Goal: Task Accomplishment & Management: Manage account settings

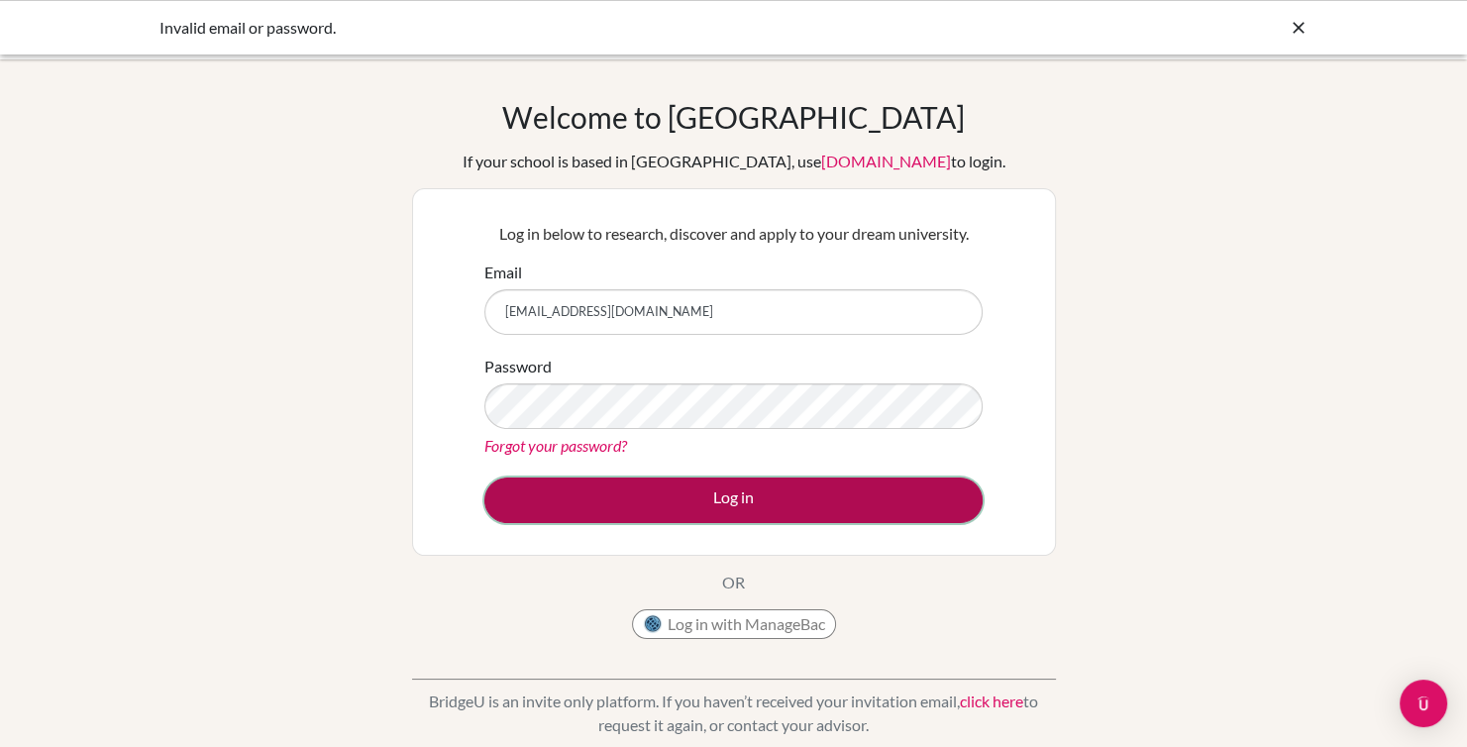
click at [607, 514] on button "Log in" at bounding box center [733, 501] width 498 height 46
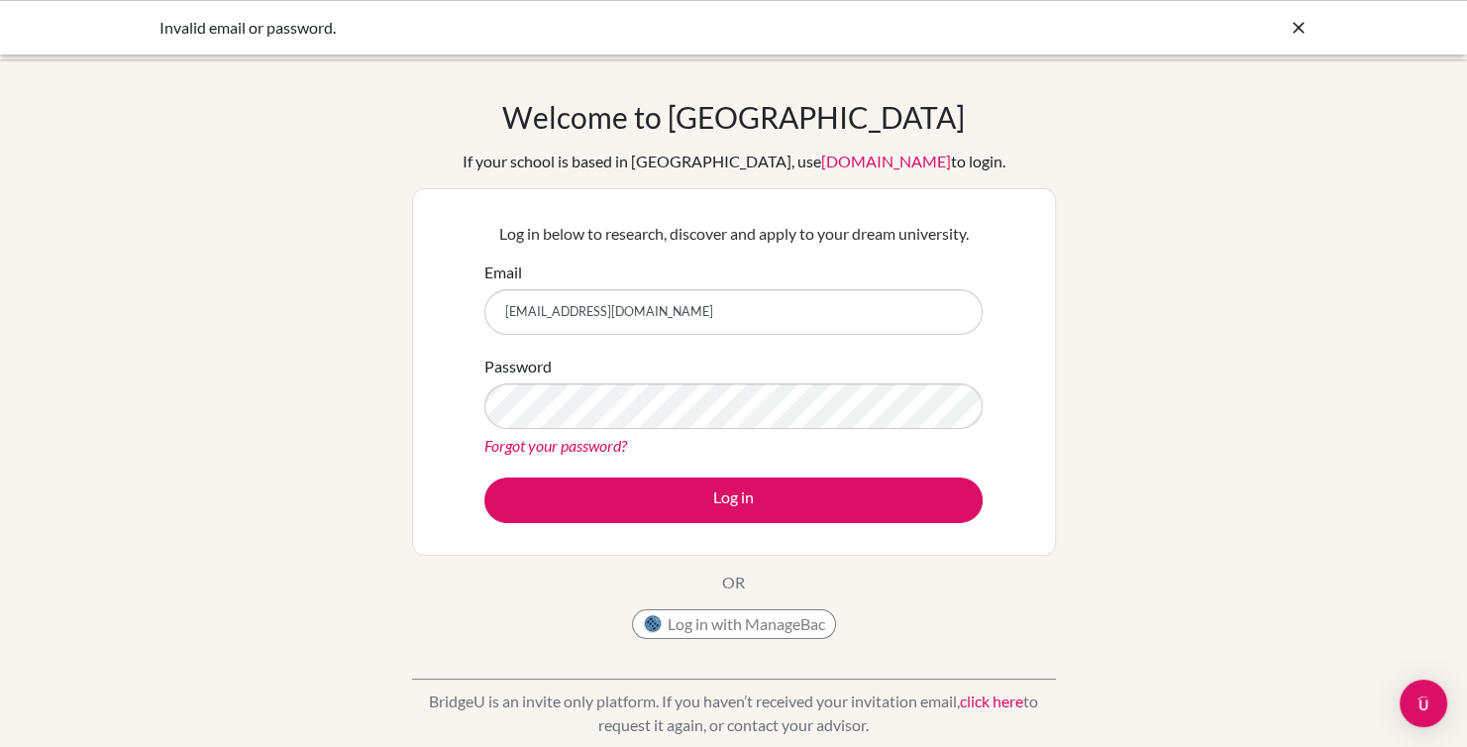
click at [587, 473] on form "Email [EMAIL_ADDRESS][DOMAIN_NAME] Password Forgot your password? Log in" at bounding box center [733, 392] width 498 height 263
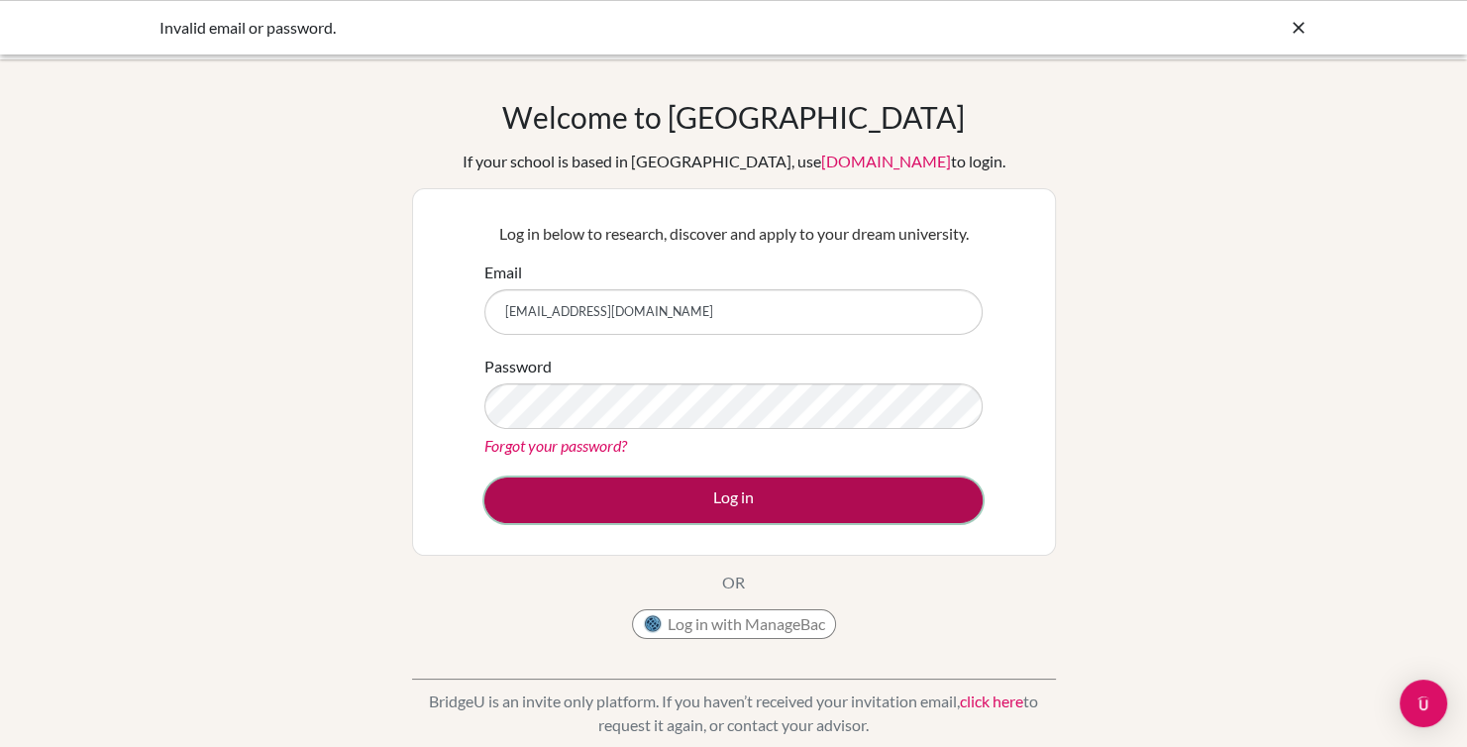
click at [580, 492] on button "Log in" at bounding box center [733, 501] width 498 height 46
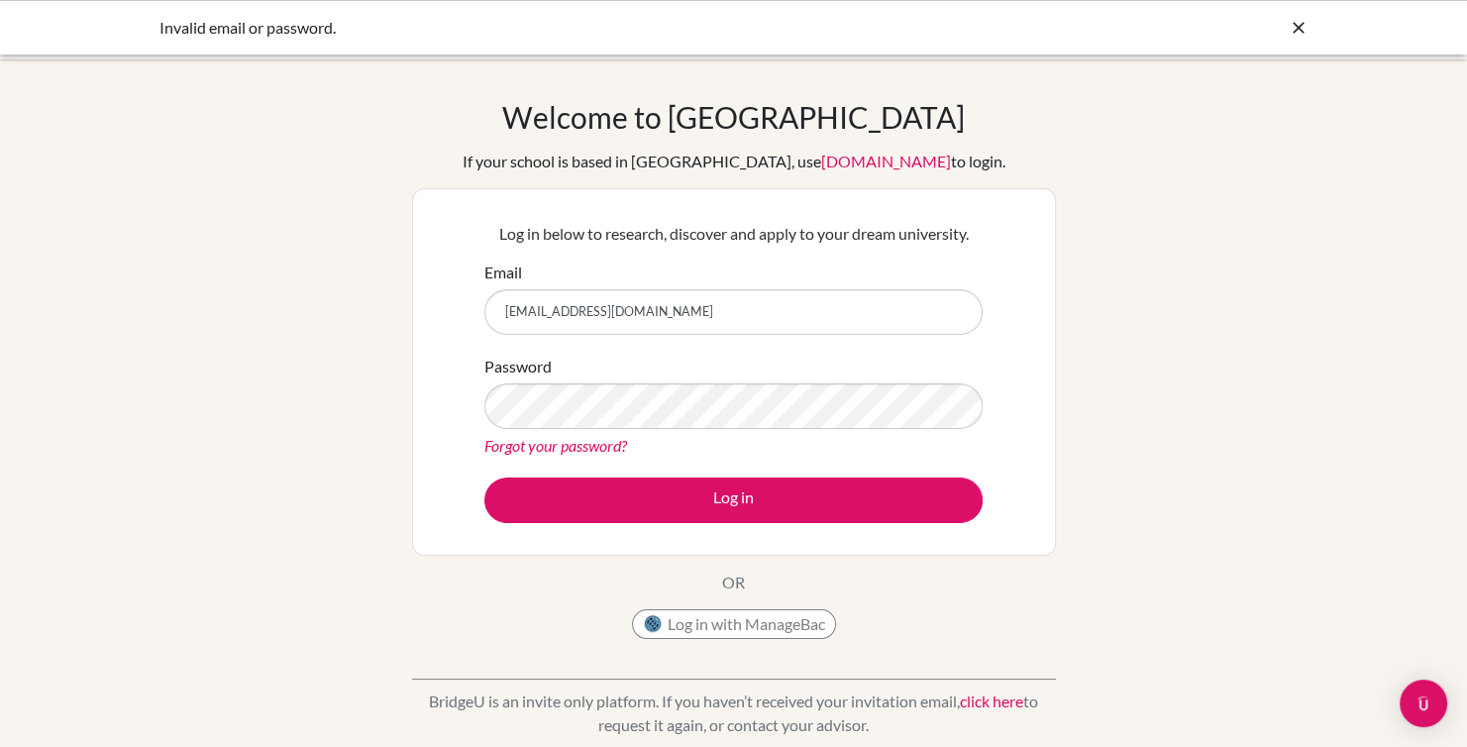
click at [550, 451] on link "Forgot your password?" at bounding box center [555, 445] width 143 height 19
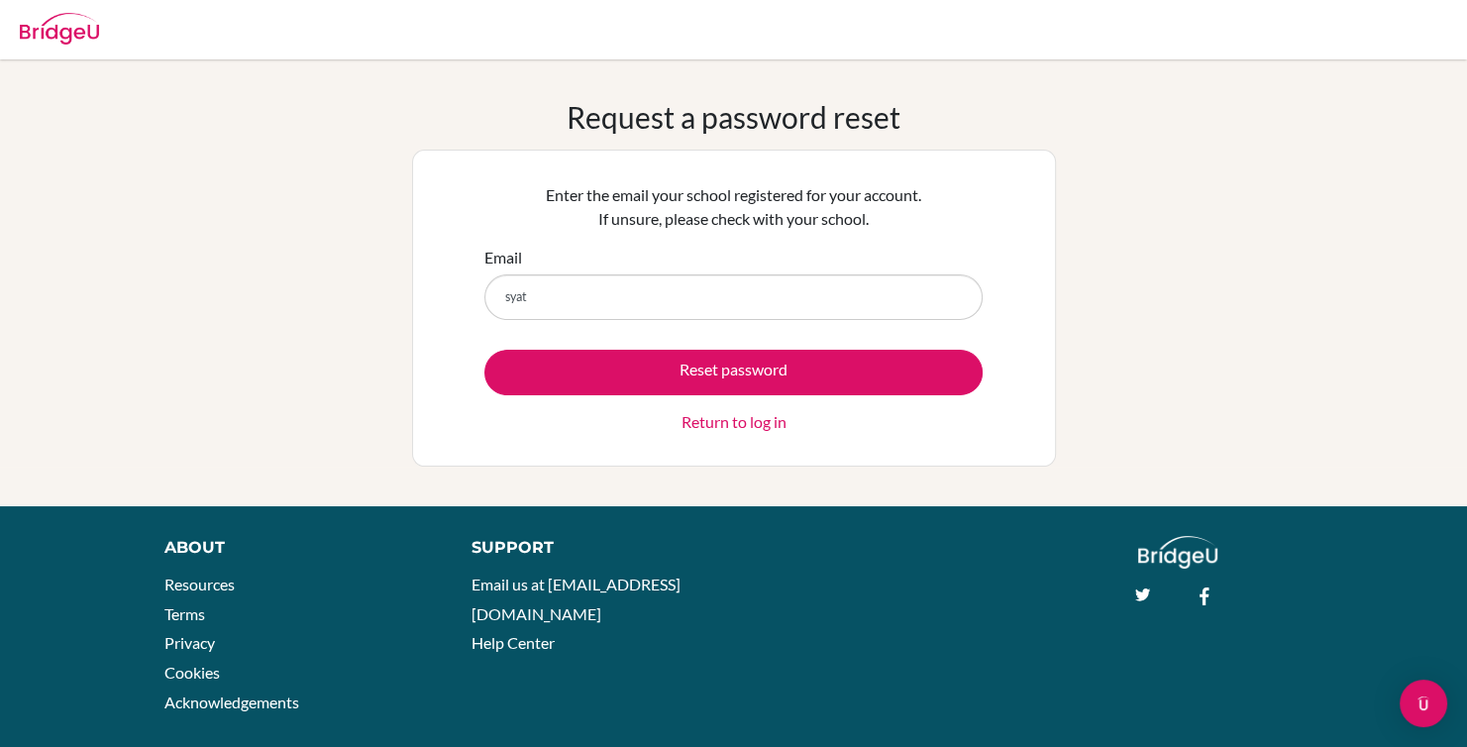
type input "[EMAIL_ADDRESS][DOMAIN_NAME]"
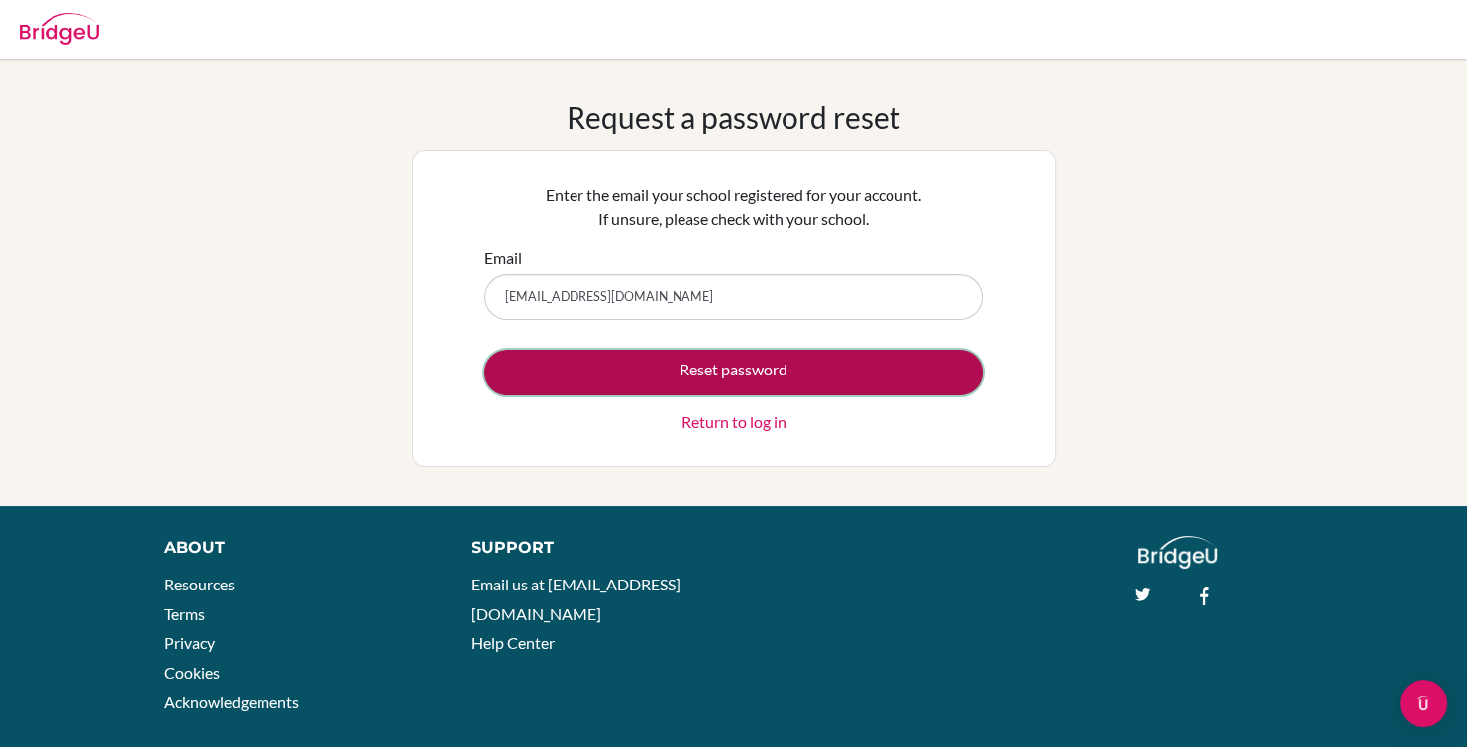
click at [631, 354] on button "Reset password" at bounding box center [733, 373] width 498 height 46
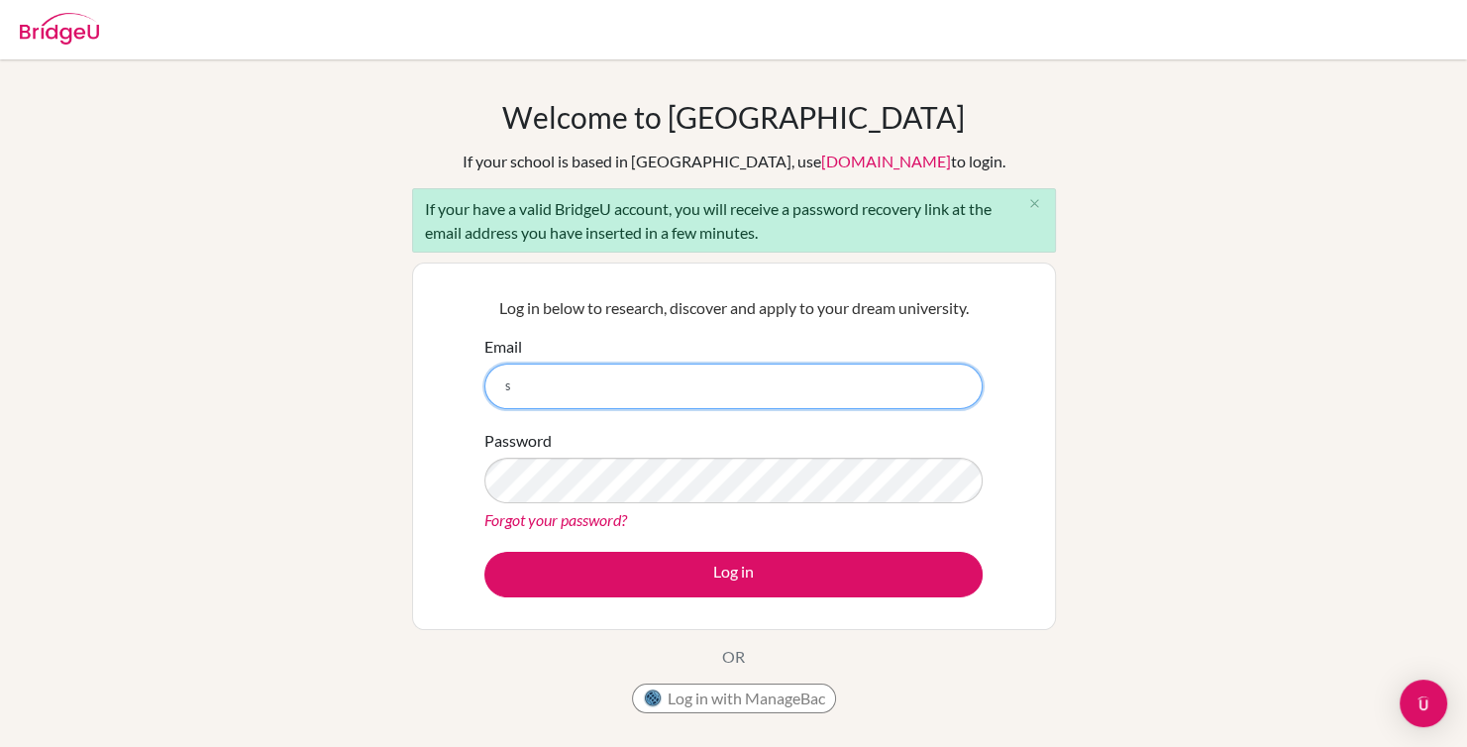
type input "syat342@aisbmali.org"
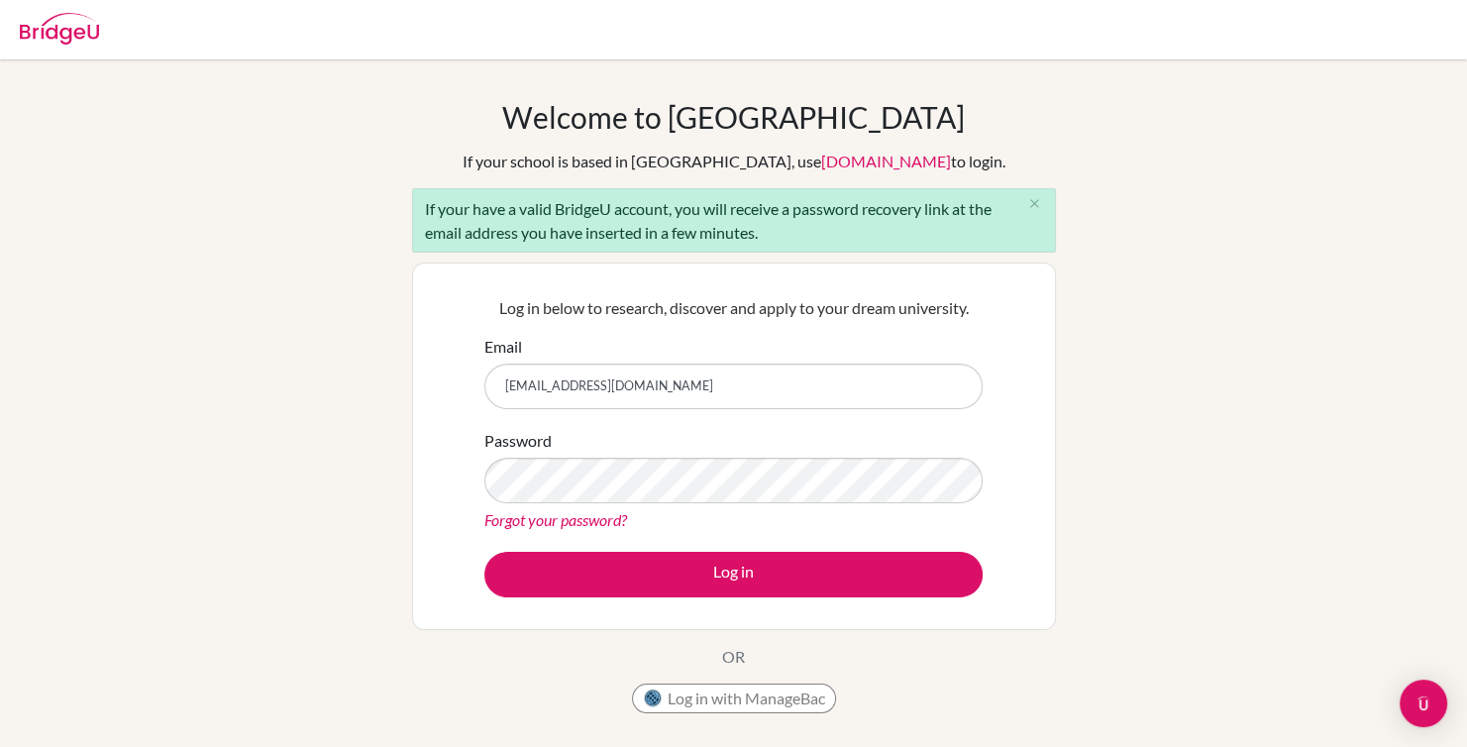
click at [1399, 262] on div "Welcome to BridgeU If your school is based in China, use app.bridge-u.com.cn to…" at bounding box center [733, 460] width 1467 height 722
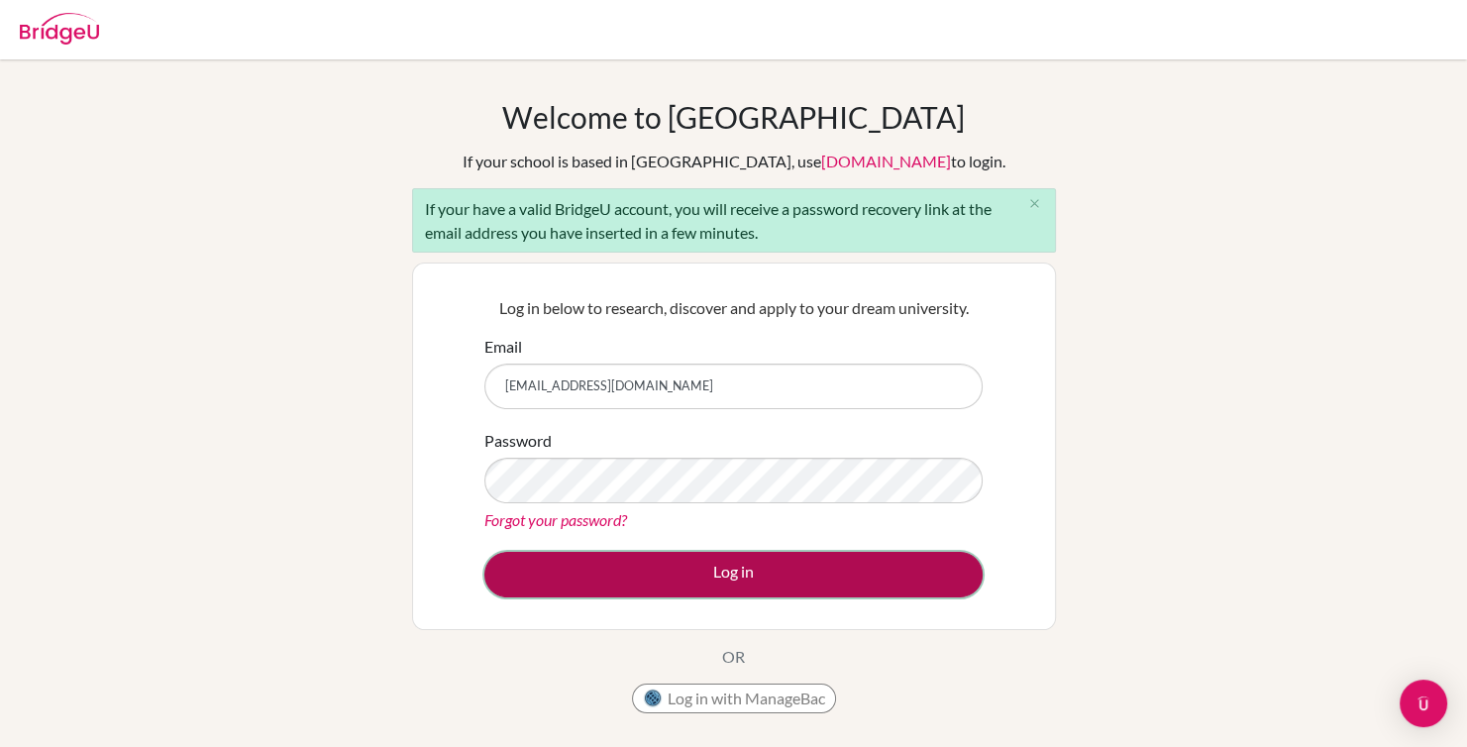
click at [624, 579] on button "Log in" at bounding box center [733, 575] width 498 height 46
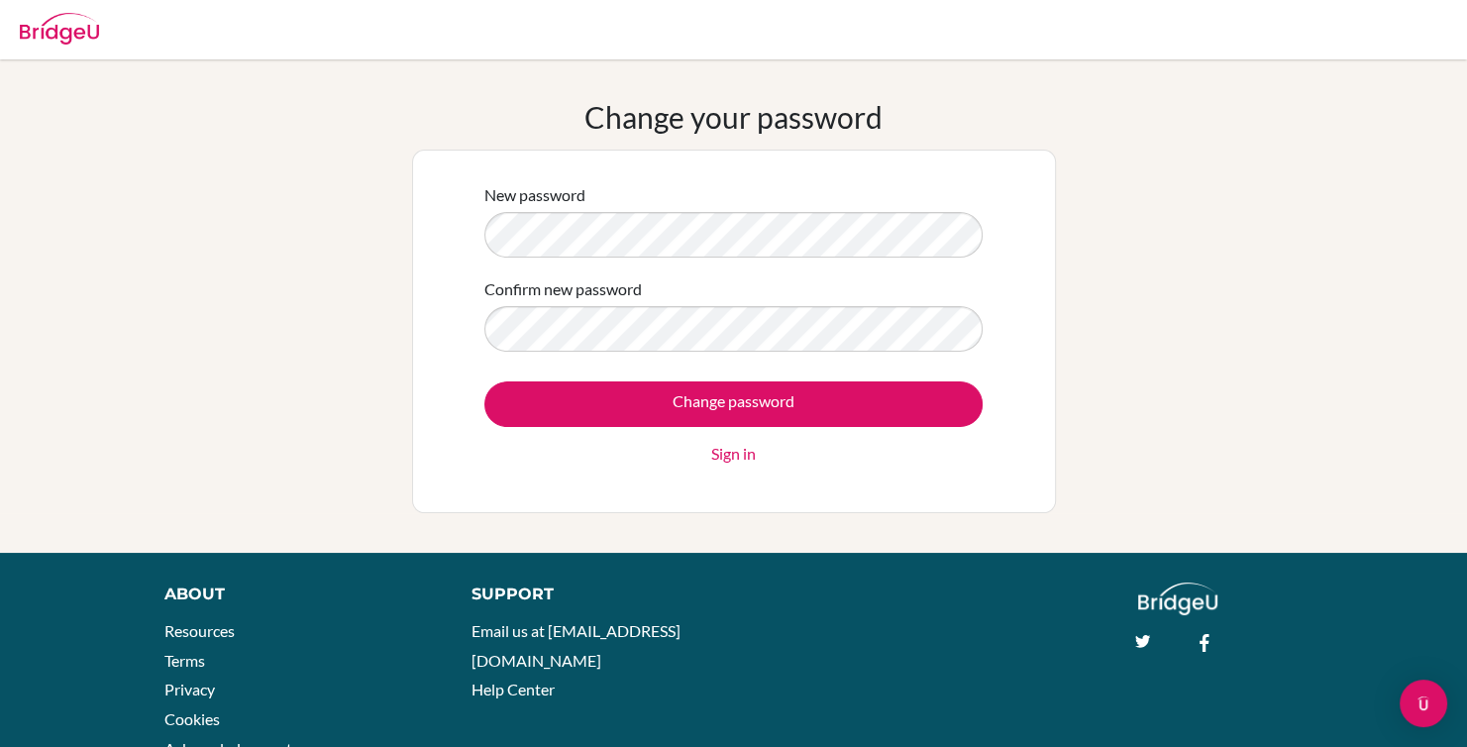
click at [936, 301] on div "Confirm new password" at bounding box center [733, 314] width 498 height 74
click at [769, 258] on form "New password Confirm new password Change password Sign in" at bounding box center [733, 324] width 498 height 282
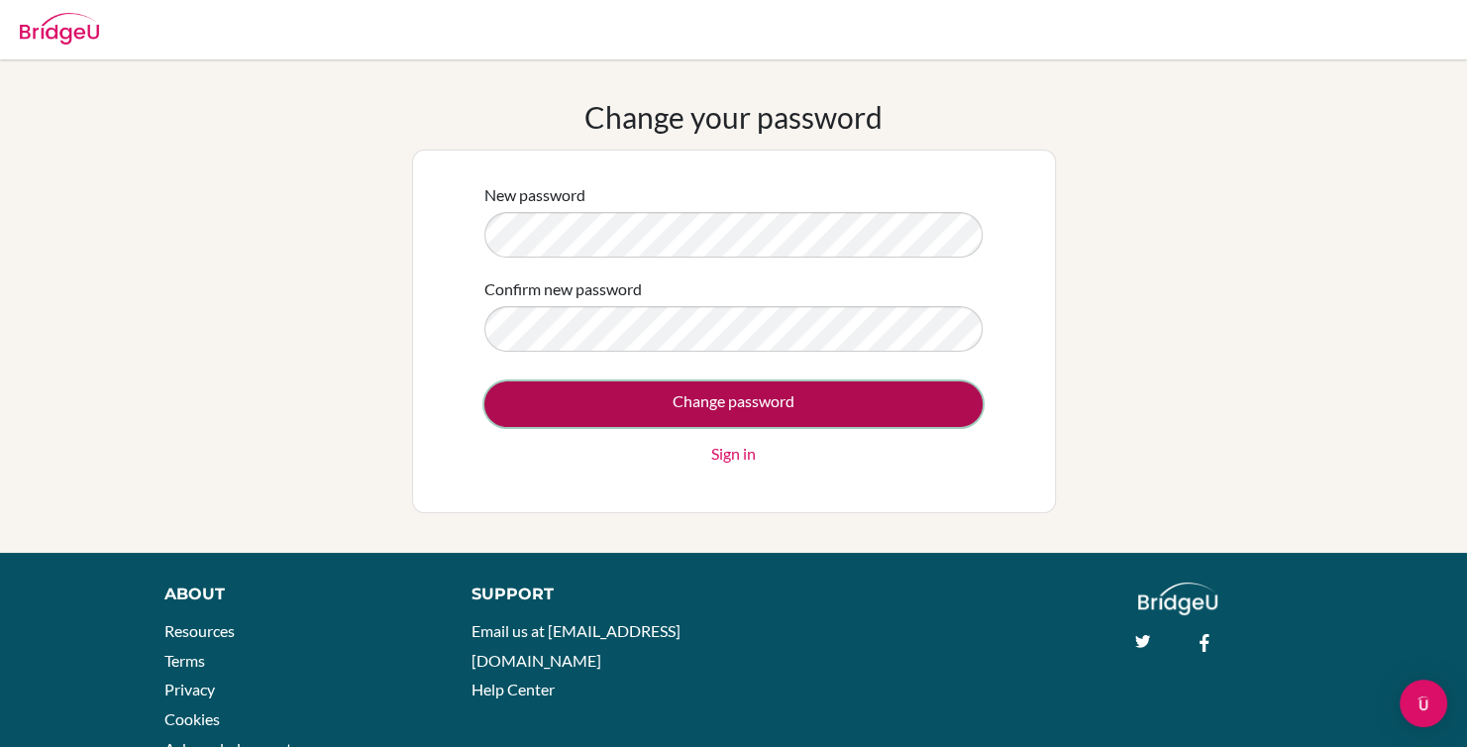
click at [641, 382] on input "Change password" at bounding box center [733, 404] width 498 height 46
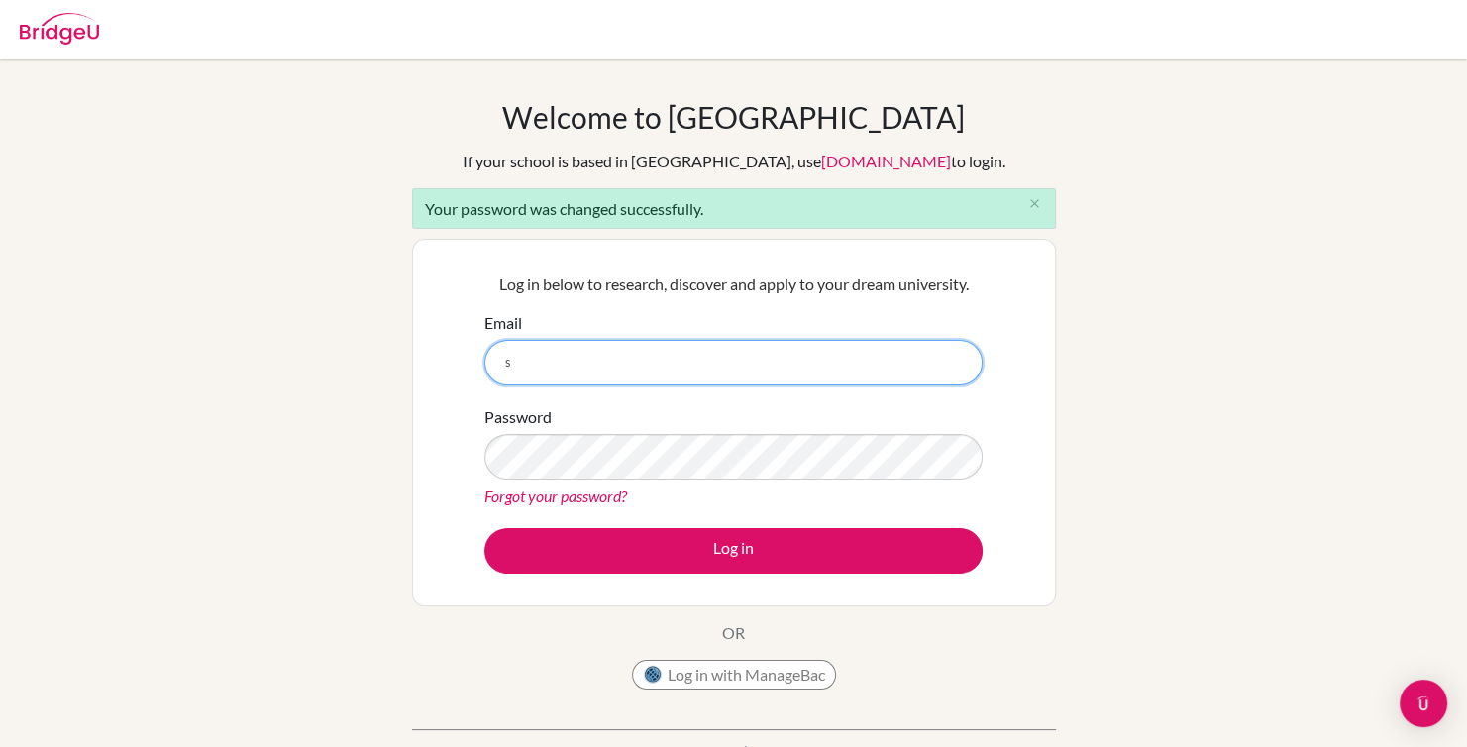
type input "syat342@aisbmali.org"
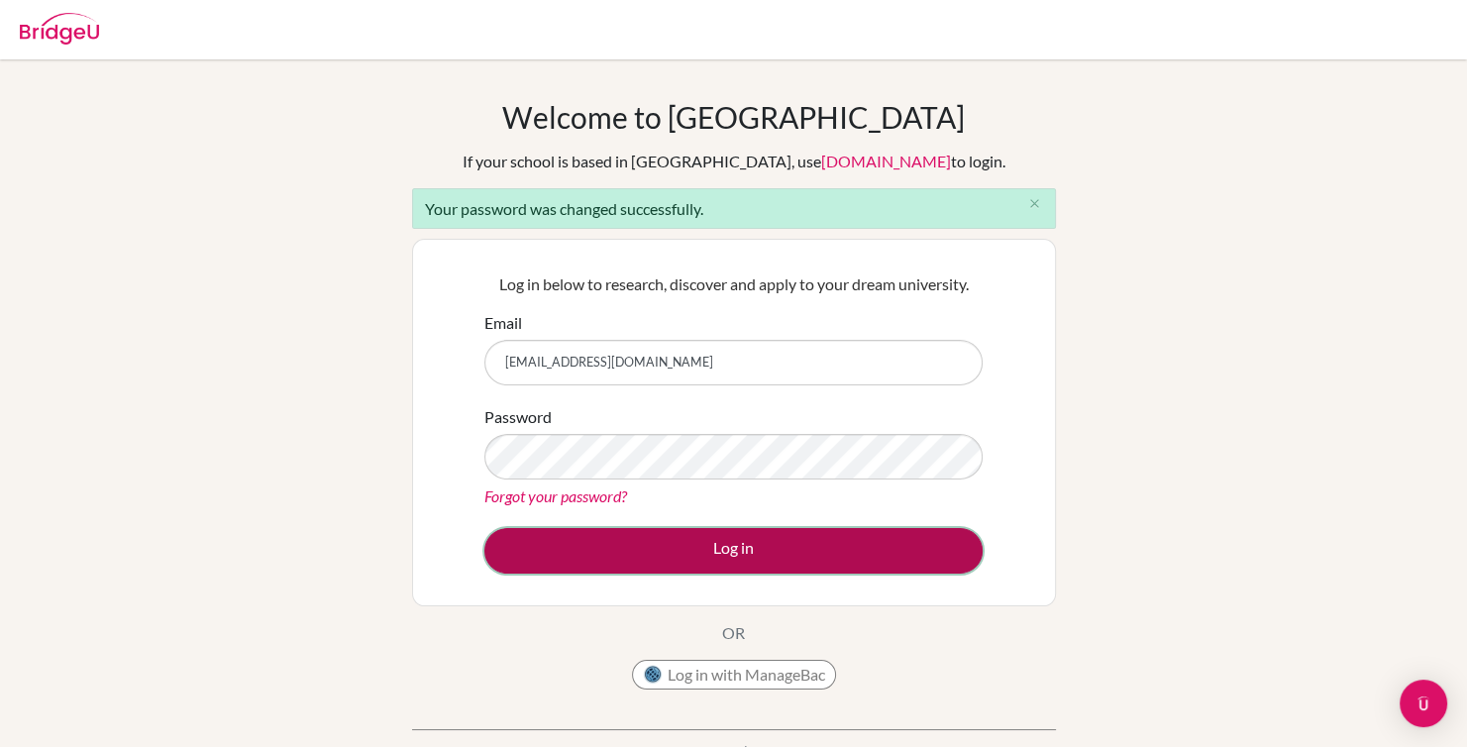
click at [608, 561] on button "Log in" at bounding box center [733, 551] width 498 height 46
